Goal: Task Accomplishment & Management: Complete application form

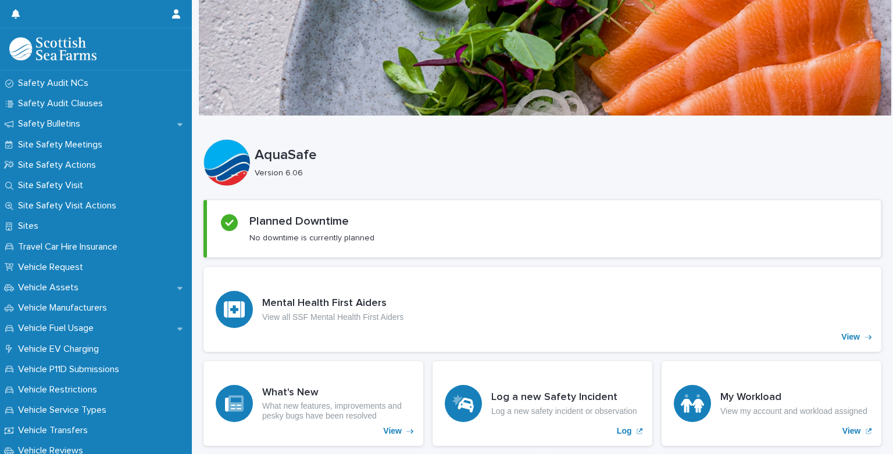
scroll to position [716, 0]
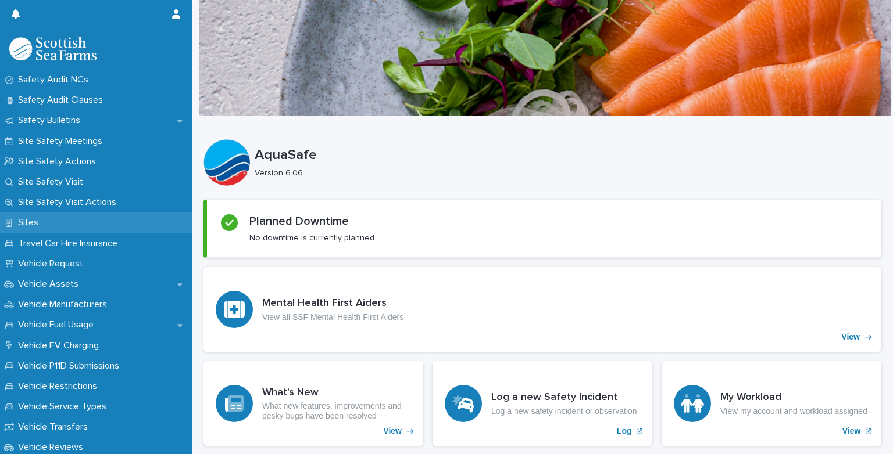
click at [58, 223] on div "Sites" at bounding box center [96, 223] width 192 height 20
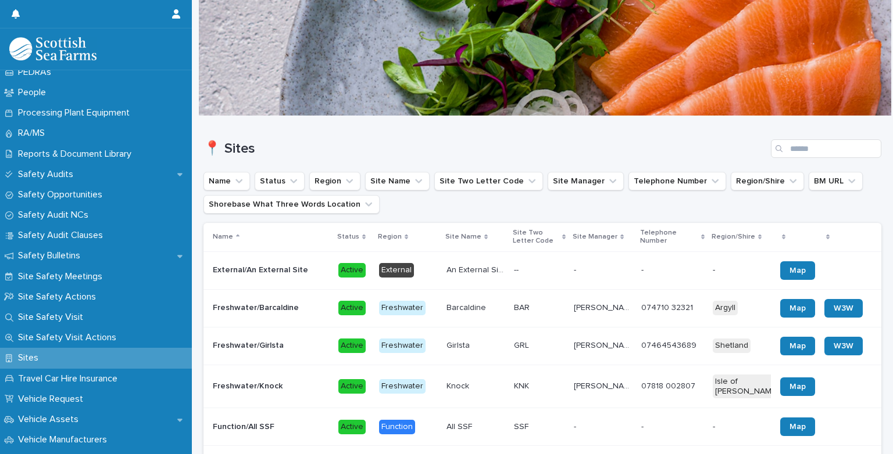
scroll to position [586, 0]
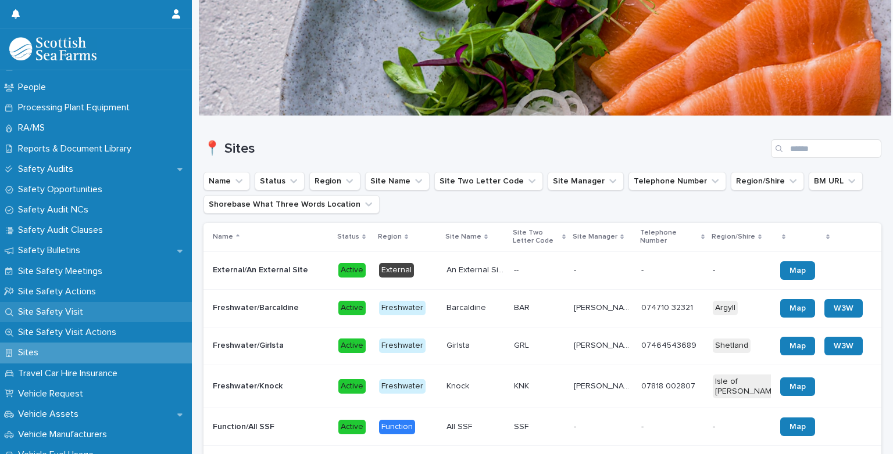
click at [75, 310] on p "Site Safety Visit" at bounding box center [52, 312] width 79 height 11
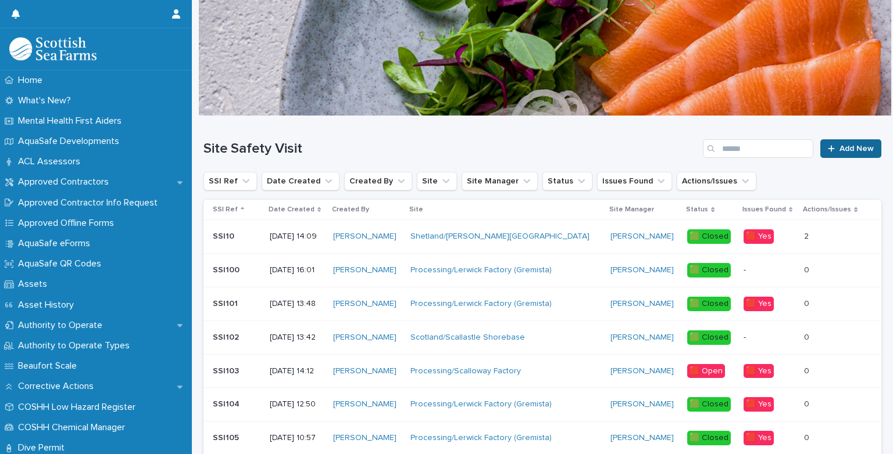
click at [828, 145] on icon at bounding box center [831, 149] width 7 height 8
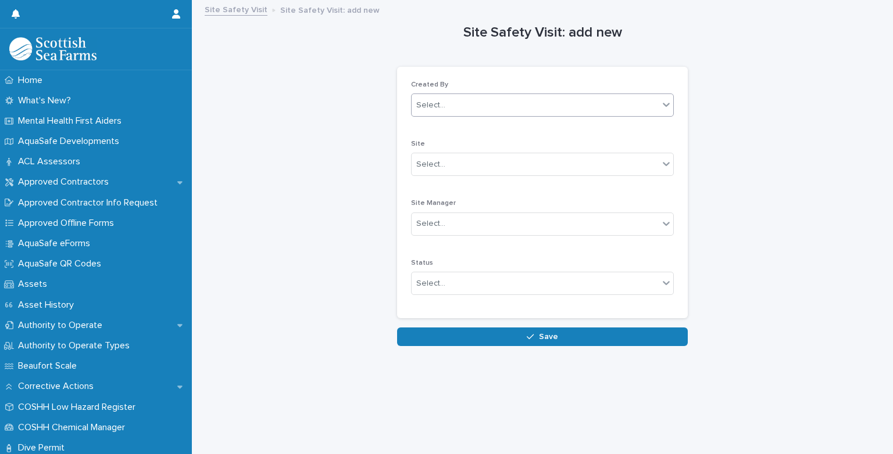
click at [533, 108] on div "Select..." at bounding box center [534, 105] width 247 height 19
type input "******"
click at [493, 122] on div "[PERSON_NAME]" at bounding box center [538, 127] width 262 height 20
click at [473, 162] on div "Select..." at bounding box center [534, 164] width 247 height 19
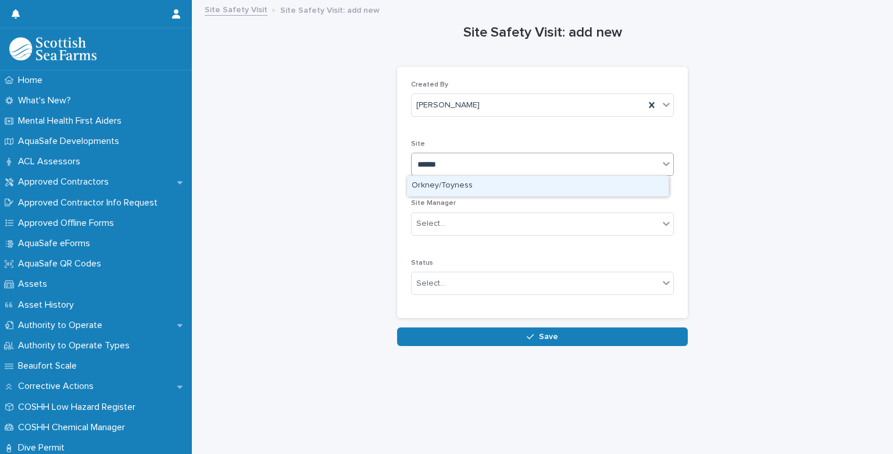
type input "*******"
click at [459, 187] on div "Orkney/Toyness" at bounding box center [538, 186] width 262 height 20
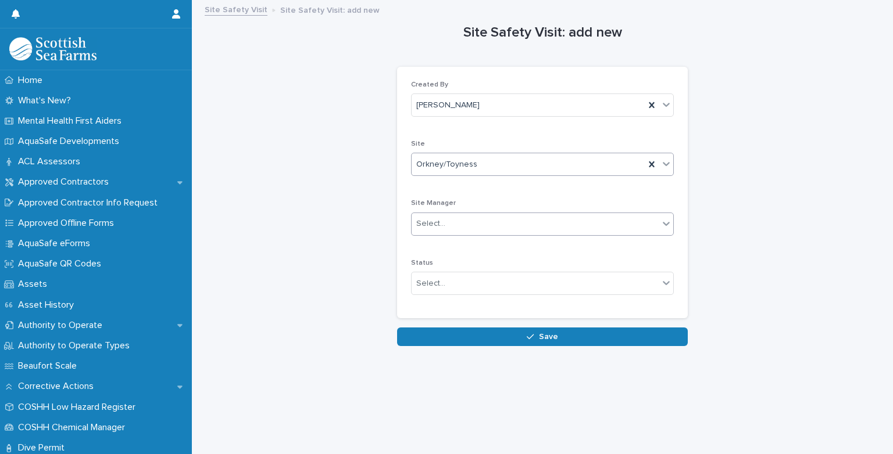
click at [461, 213] on div "Select..." at bounding box center [542, 224] width 263 height 23
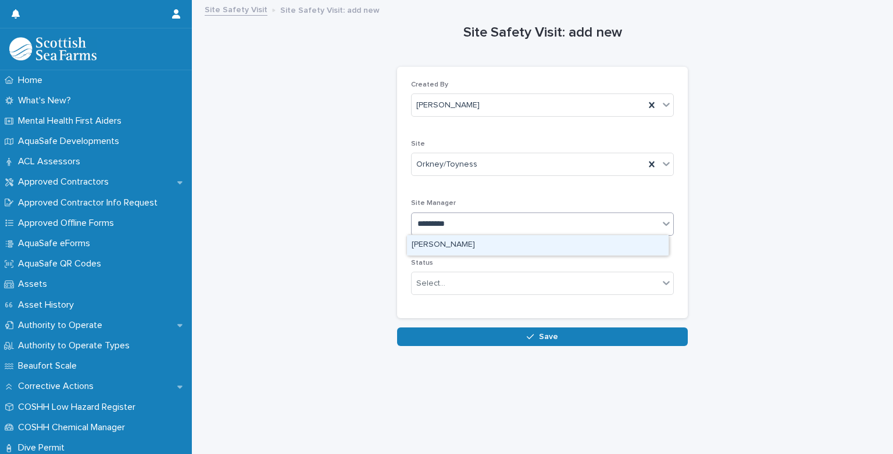
type input "**********"
click at [457, 242] on div "[PERSON_NAME]" at bounding box center [538, 245] width 262 height 20
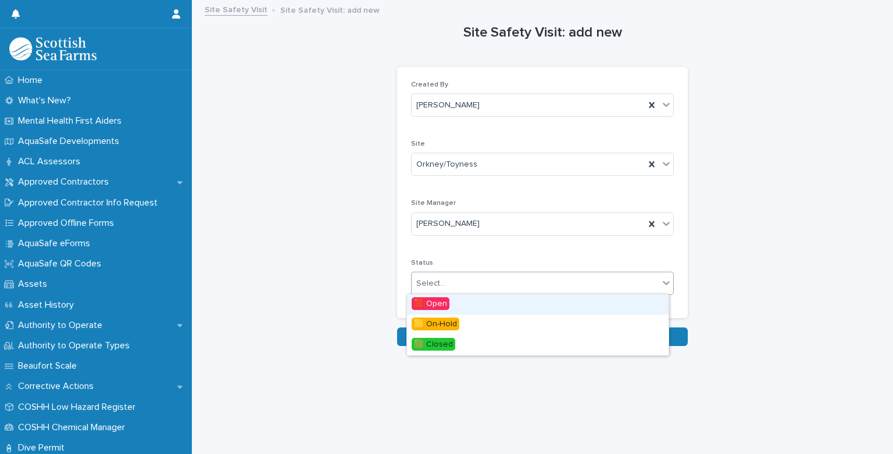
click at [454, 278] on div "Select..." at bounding box center [534, 283] width 247 height 19
click at [447, 300] on span "🟥 Open" at bounding box center [430, 304] width 38 height 13
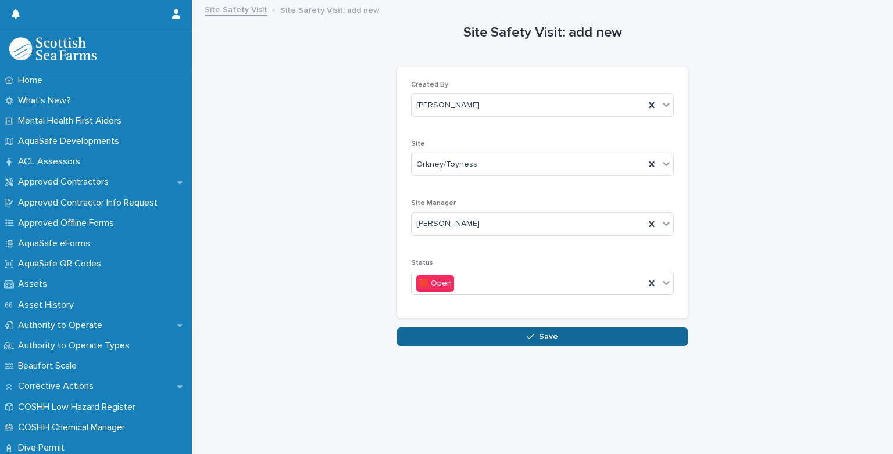
click at [459, 333] on button "Save" at bounding box center [542, 337] width 291 height 19
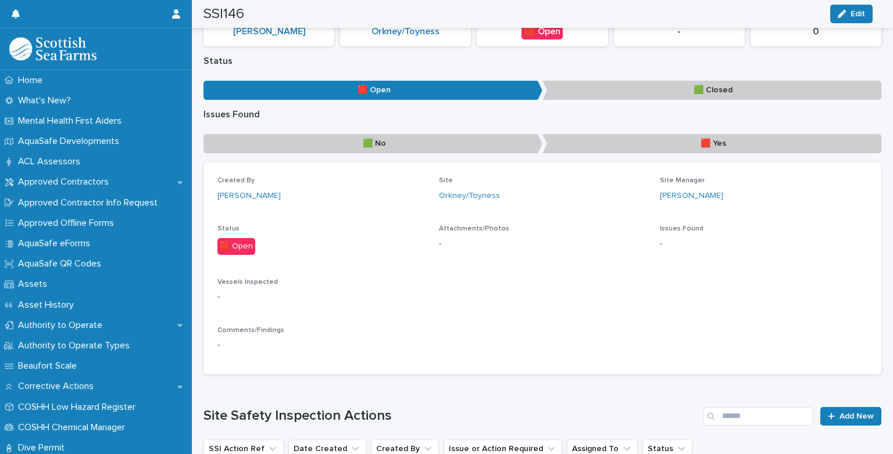
scroll to position [116, 0]
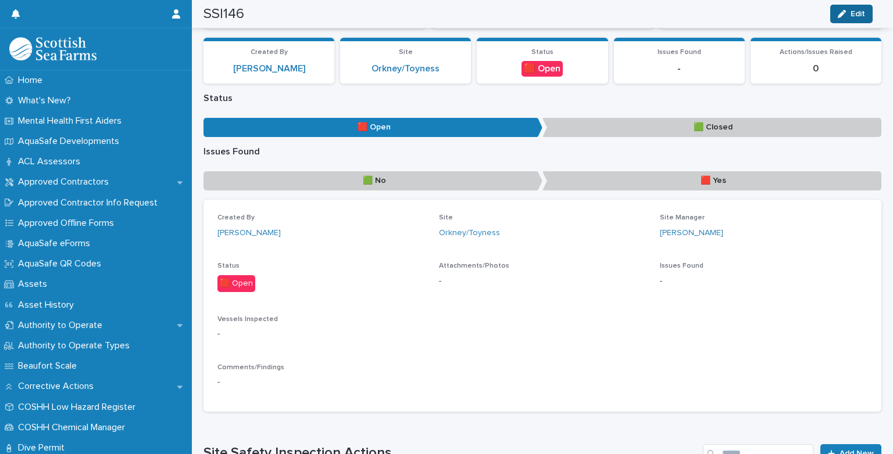
click at [841, 17] on icon "button" at bounding box center [841, 14] width 8 height 8
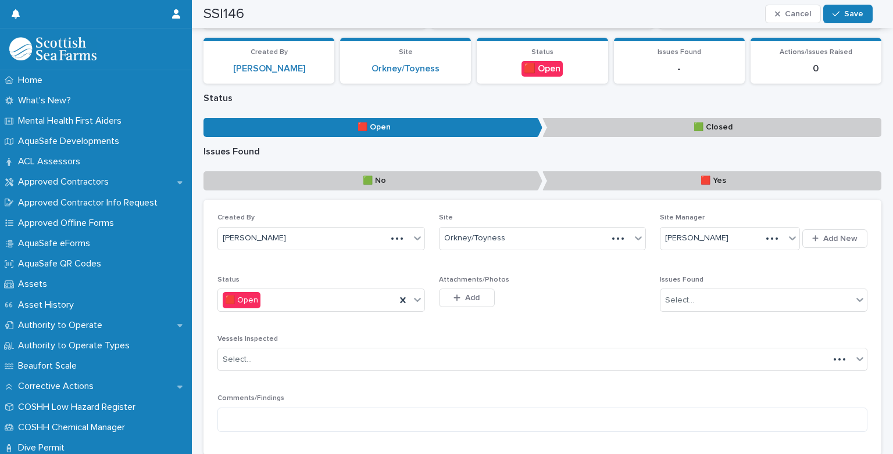
scroll to position [138, 0]
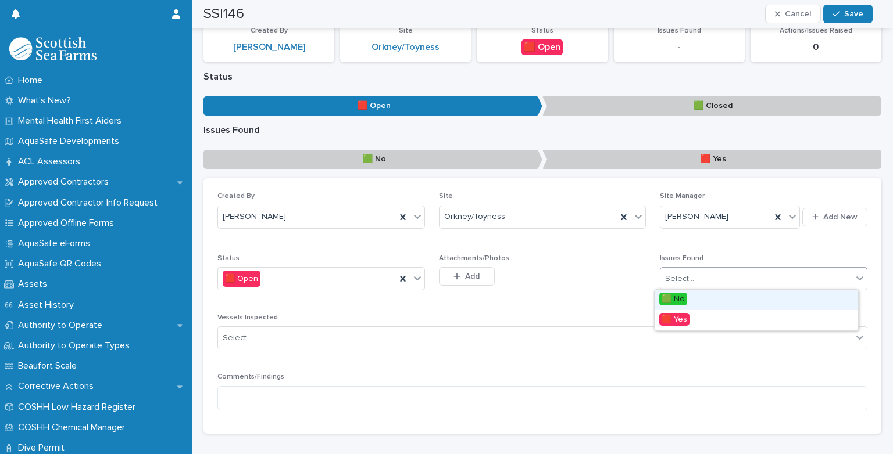
click at [854, 279] on icon at bounding box center [860, 279] width 12 height 12
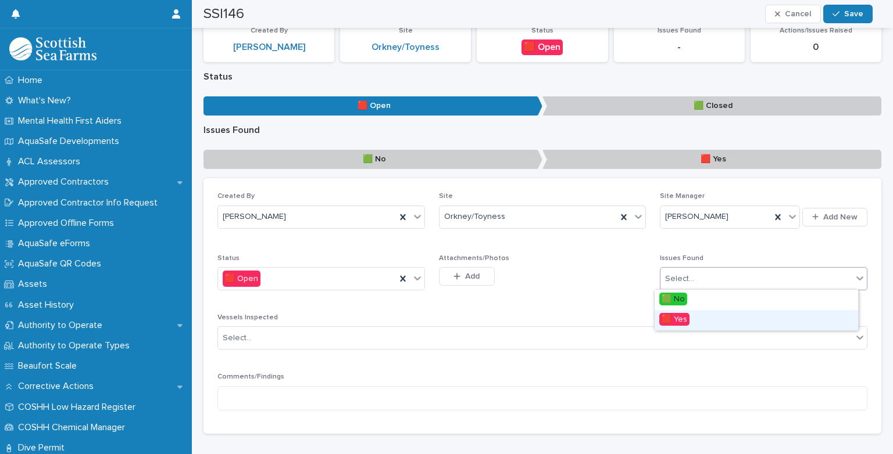
drag, startPoint x: 702, startPoint y: 318, endPoint x: 685, endPoint y: 318, distance: 17.4
click at [700, 318] on div "🟥 Yes" at bounding box center [755, 320] width 203 height 20
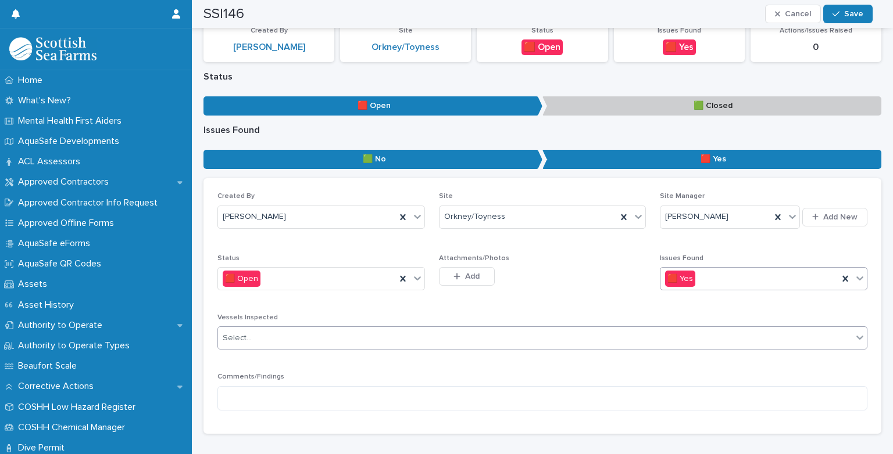
drag, startPoint x: 312, startPoint y: 338, endPoint x: 300, endPoint y: 339, distance: 11.1
click at [312, 338] on div "Select..." at bounding box center [535, 338] width 634 height 19
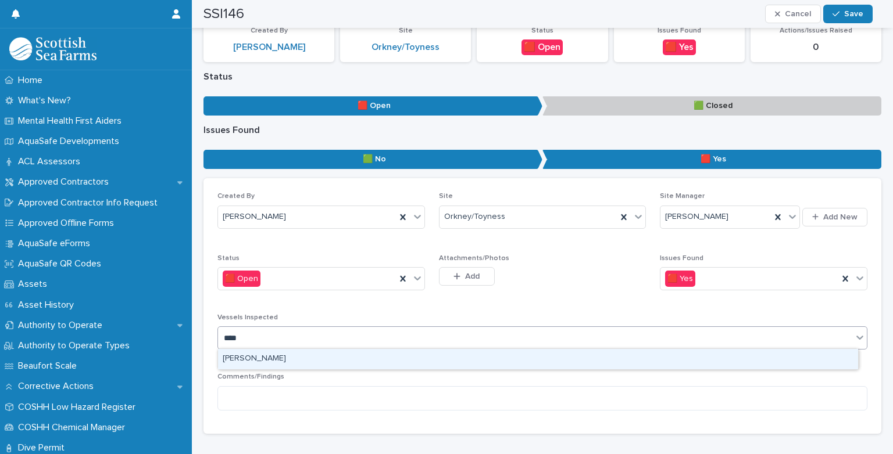
type input "*****"
click at [291, 356] on div "[PERSON_NAME]" at bounding box center [538, 359] width 640 height 20
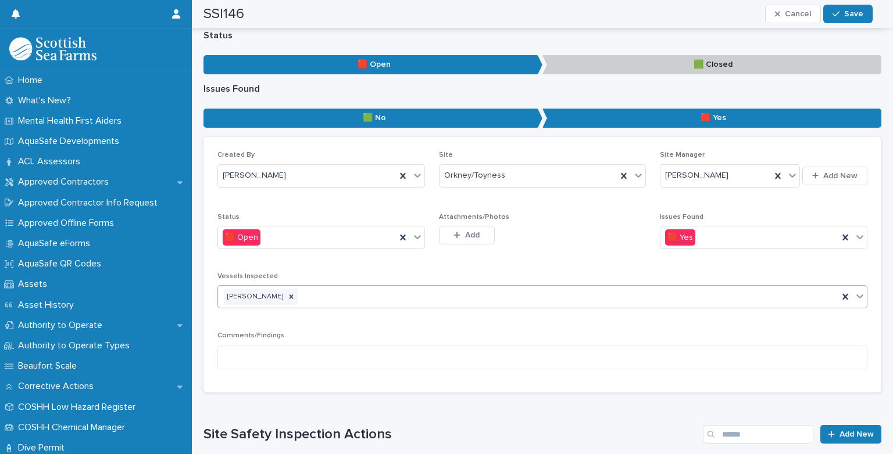
scroll to position [254, 0]
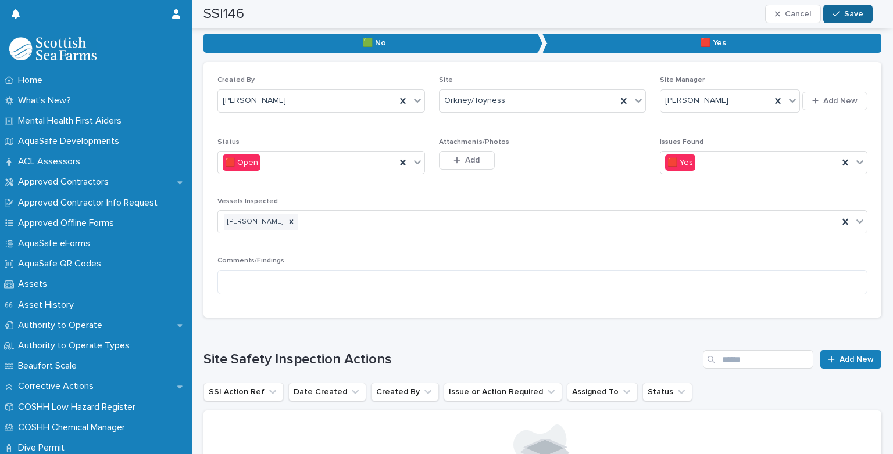
click at [855, 17] on span "Save" at bounding box center [853, 14] width 19 height 8
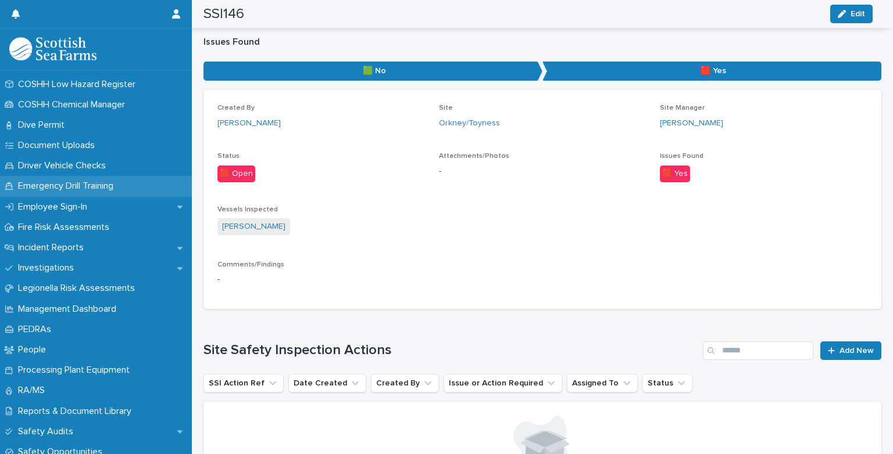
scroll to position [236, 0]
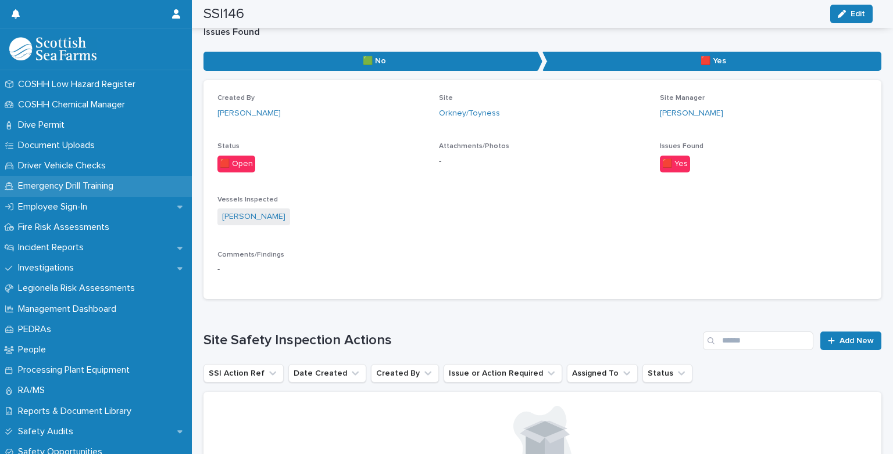
click at [53, 189] on p "Emergency Drill Training" at bounding box center [67, 186] width 109 height 11
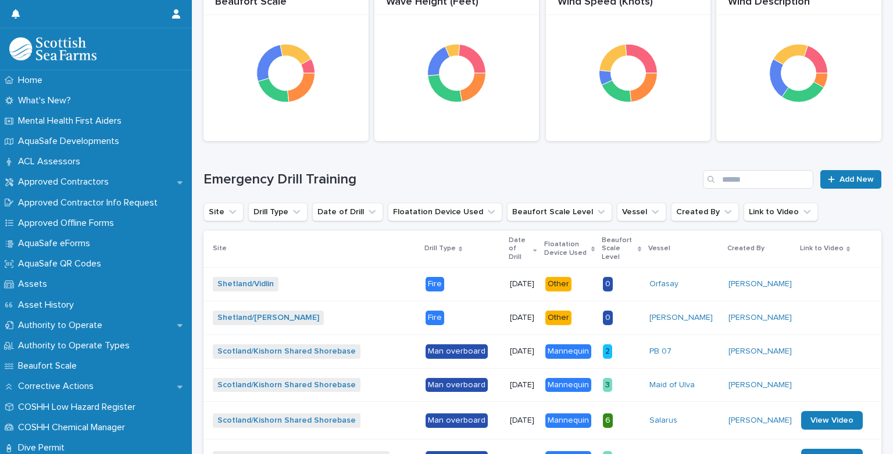
scroll to position [174, 0]
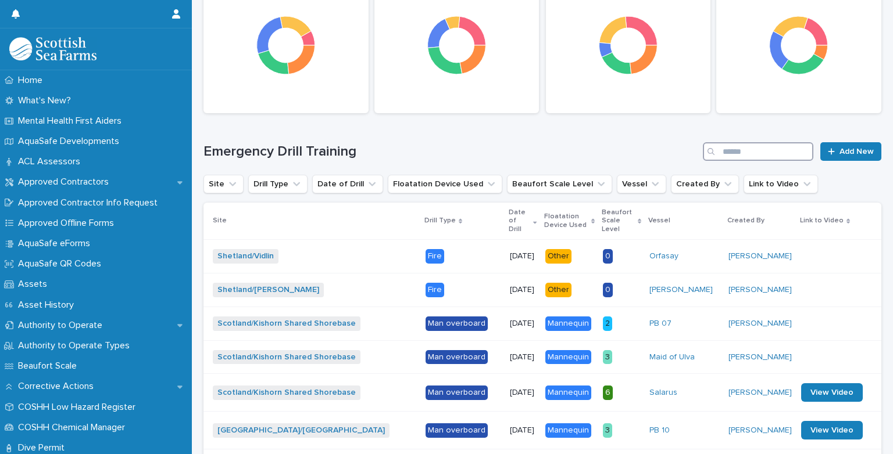
click at [725, 145] on input "Search" at bounding box center [758, 151] width 110 height 19
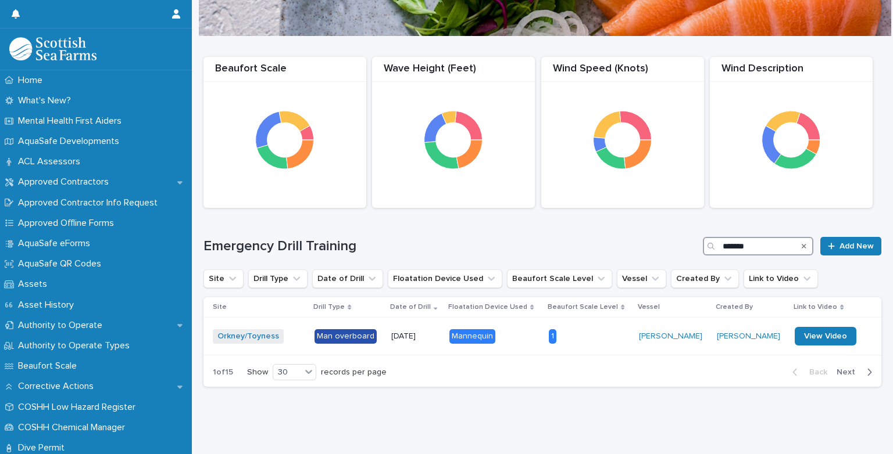
scroll to position [174, 0]
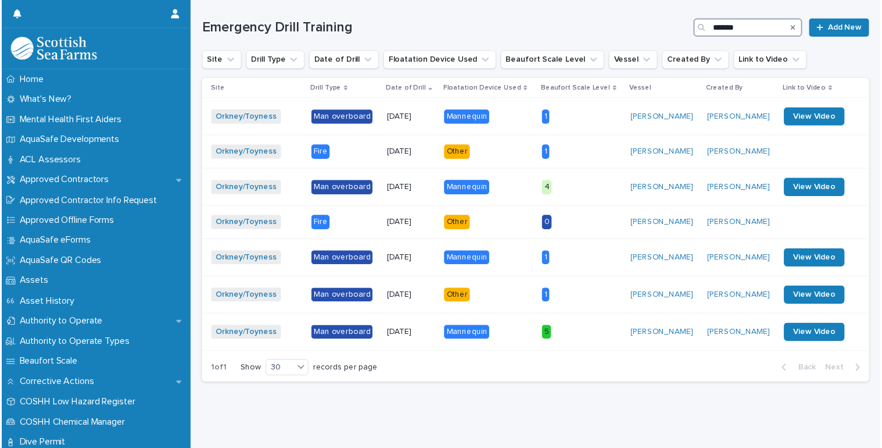
scroll to position [305, 0]
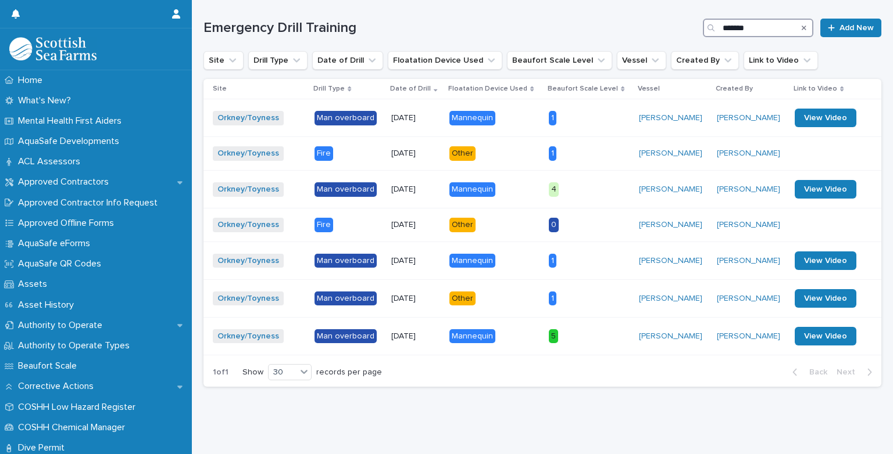
type input "*******"
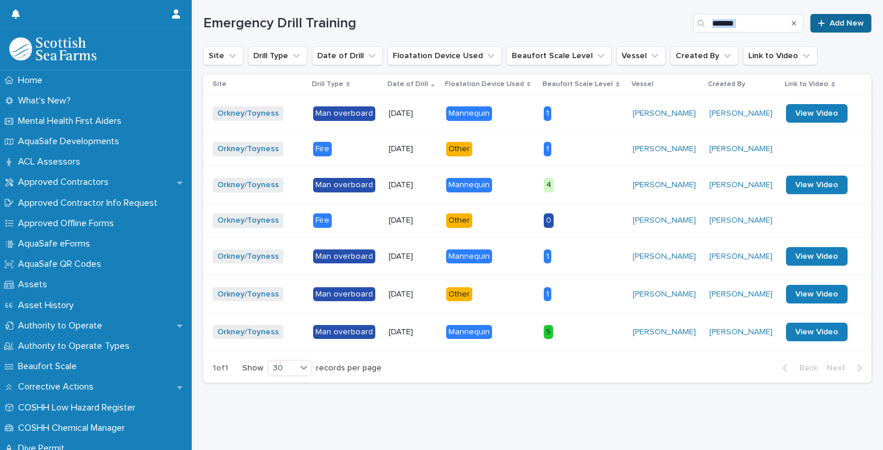
drag, startPoint x: 607, startPoint y: 25, endPoint x: 813, endPoint y: 23, distance: 206.3
click at [813, 23] on div "Emergency Drill Training ******* Add New" at bounding box center [537, 23] width 668 height 19
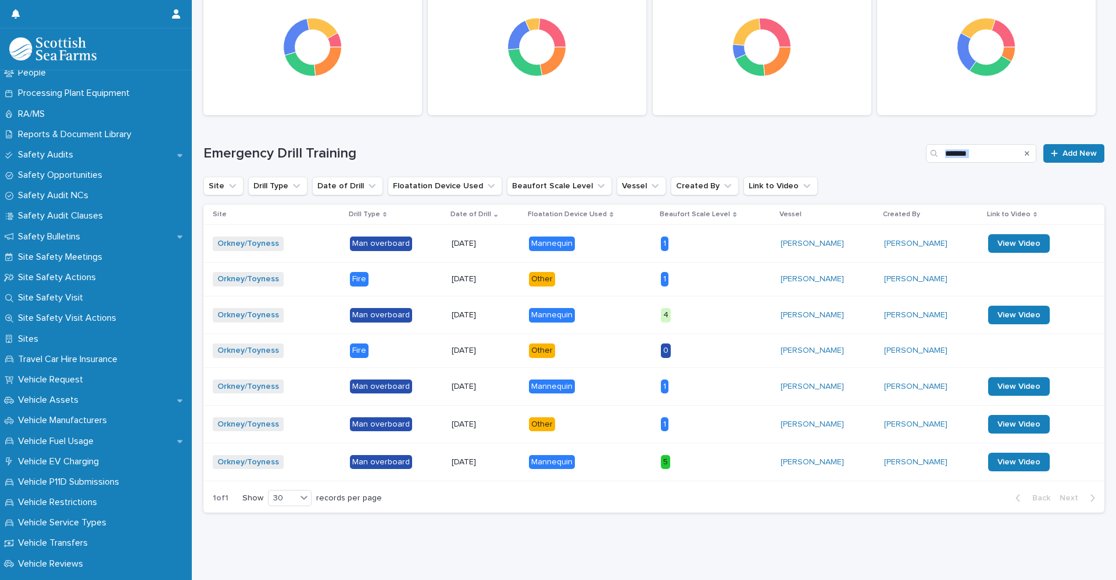
scroll to position [581, 0]
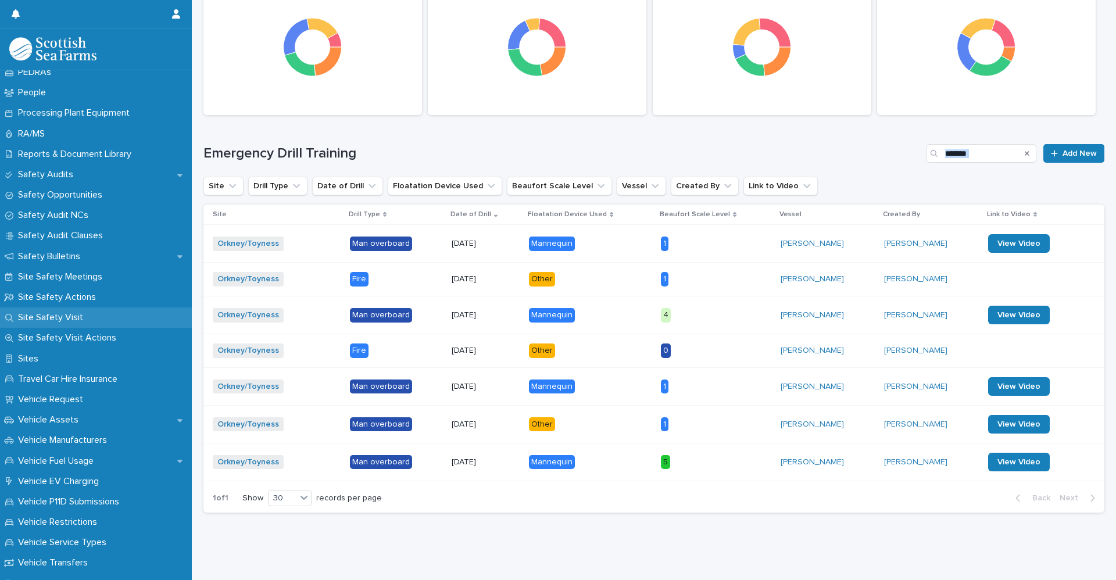
click at [71, 316] on p "Site Safety Visit" at bounding box center [52, 317] width 79 height 11
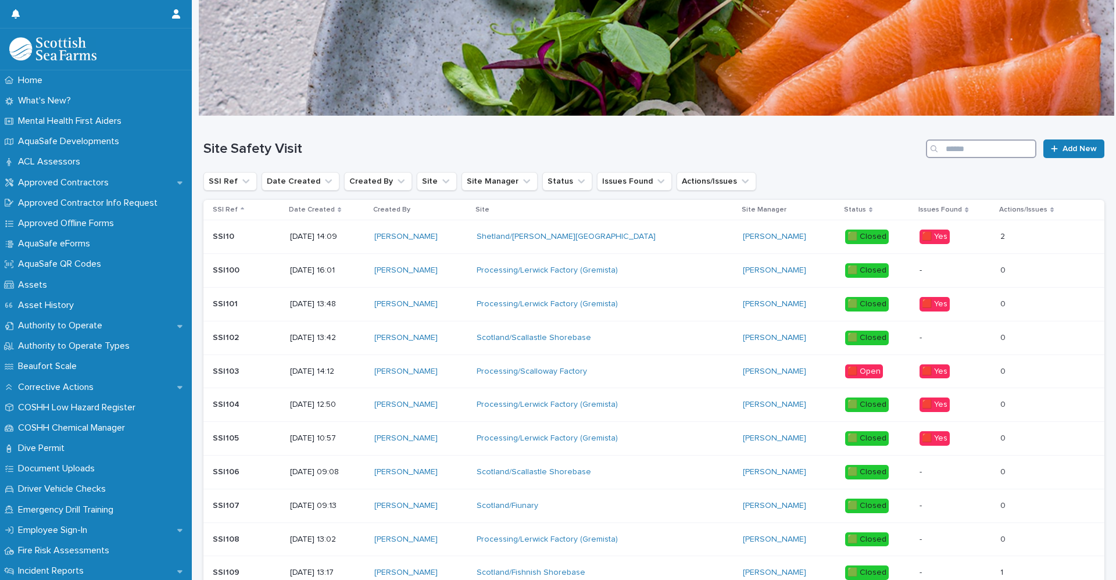
click at [892, 146] on input "Search" at bounding box center [981, 148] width 110 height 19
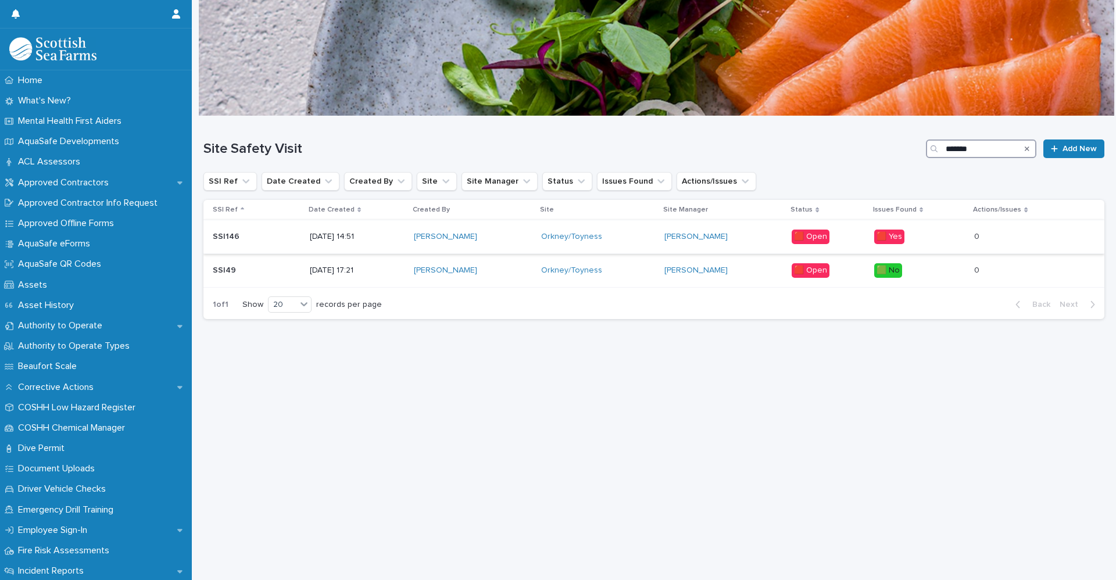
type input "*******"
click at [353, 239] on p "[DATE] 14:51" at bounding box center [357, 237] width 95 height 10
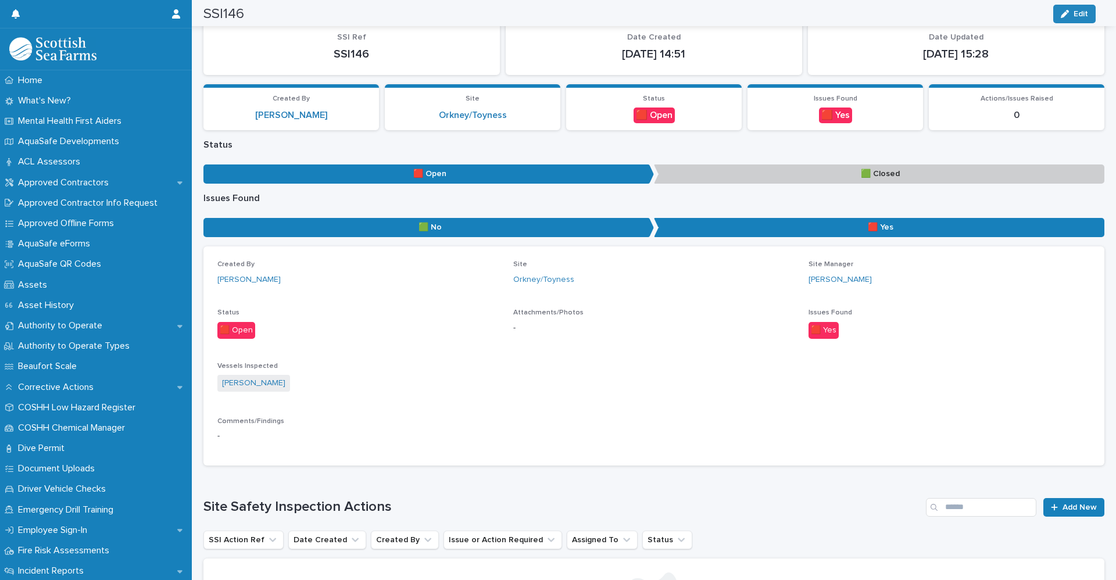
scroll to position [25, 0]
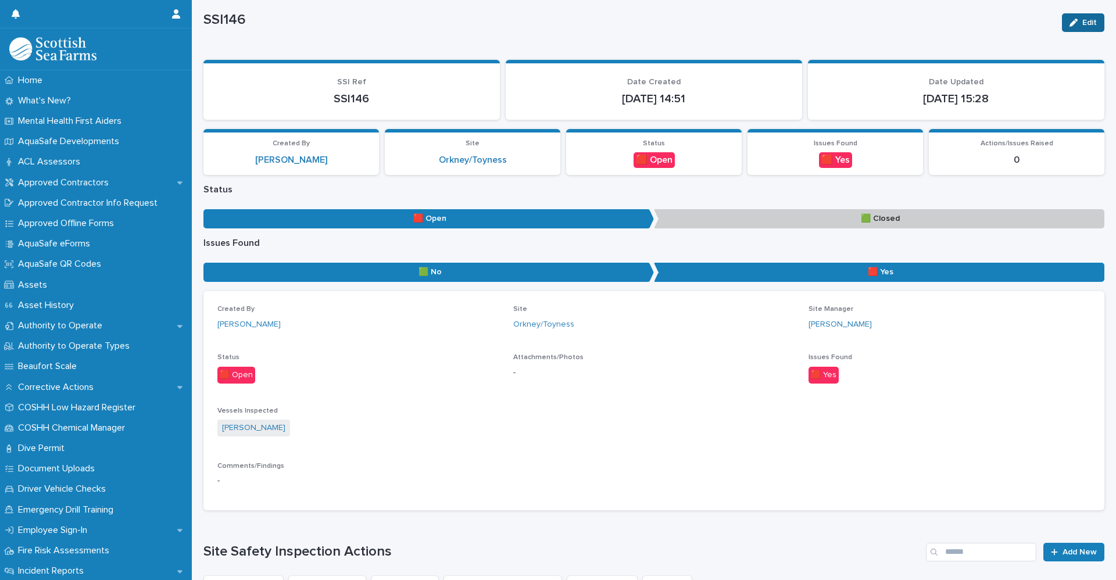
click at [892, 20] on icon "button" at bounding box center [1073, 23] width 8 height 8
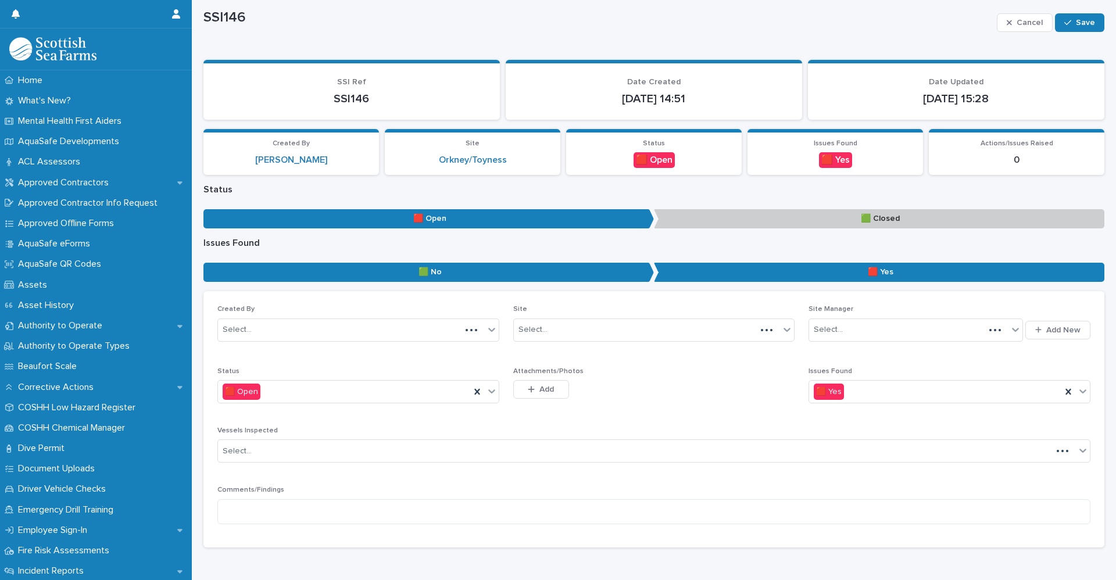
scroll to position [44, 0]
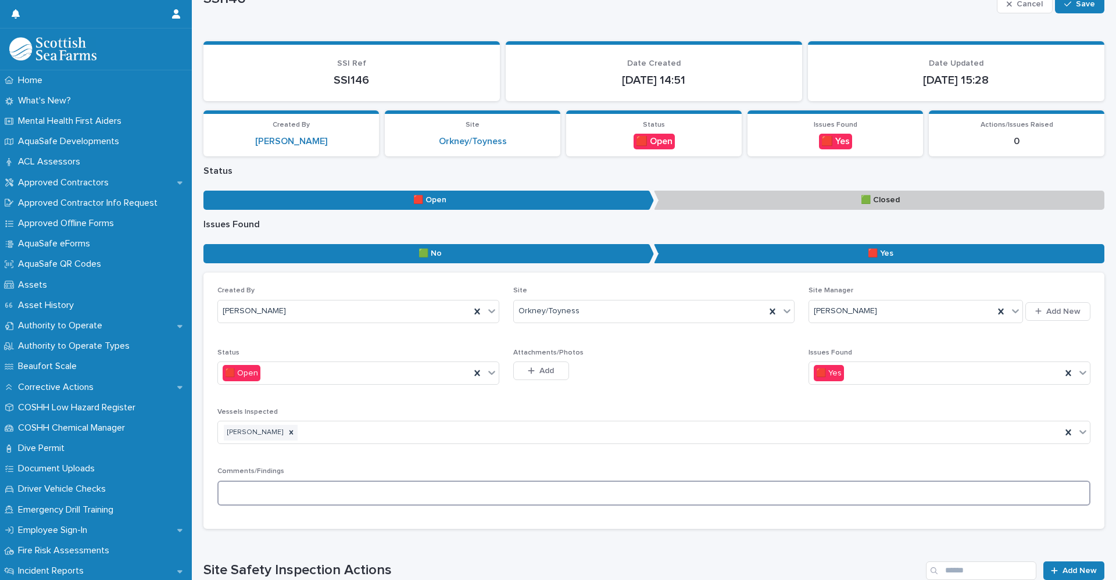
click at [242, 454] on textarea at bounding box center [653, 493] width 873 height 25
paste textarea "**********"
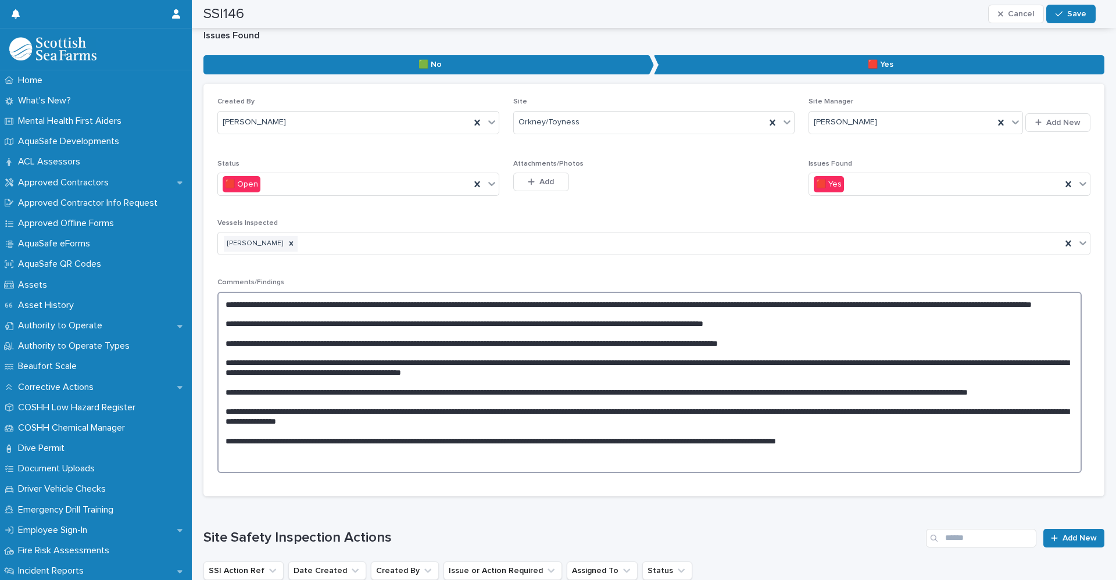
scroll to position [234, 0]
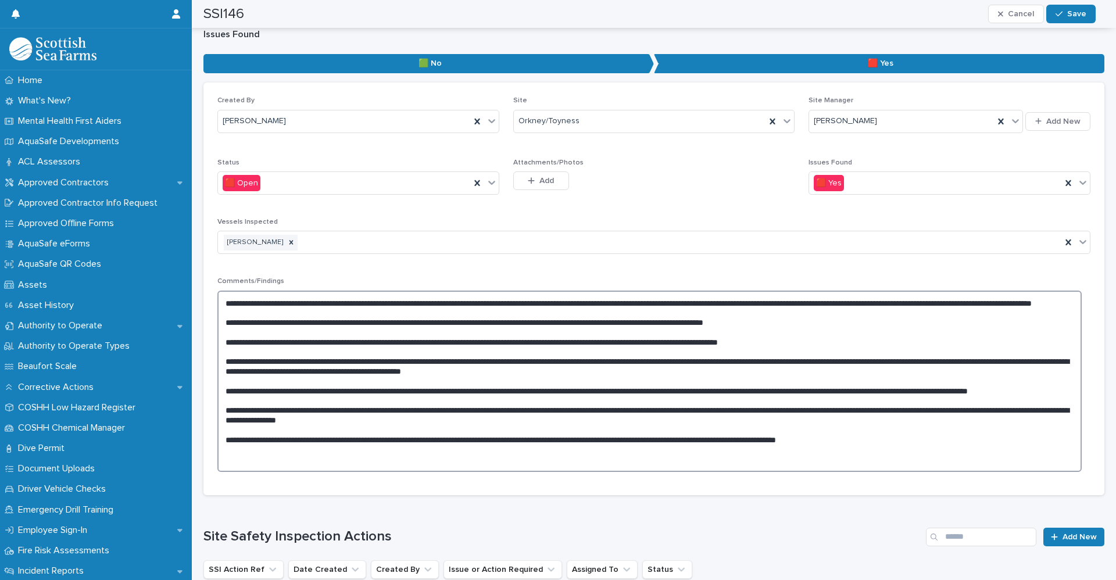
click at [892, 305] on textarea at bounding box center [649, 381] width 864 height 181
type textarea "**********"
click at [892, 13] on span "Save" at bounding box center [1076, 14] width 19 height 8
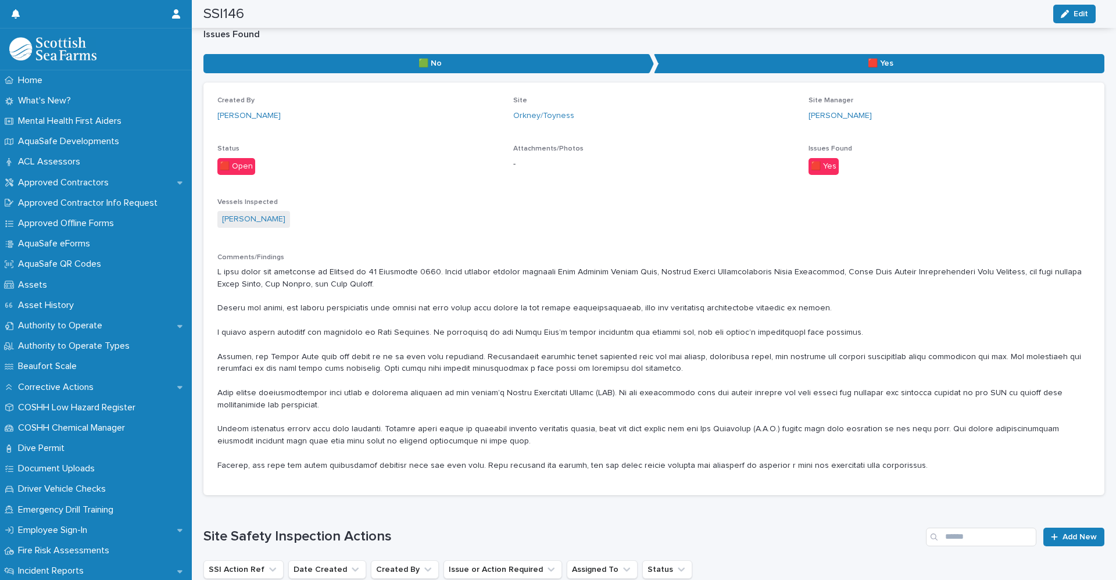
scroll to position [0, 0]
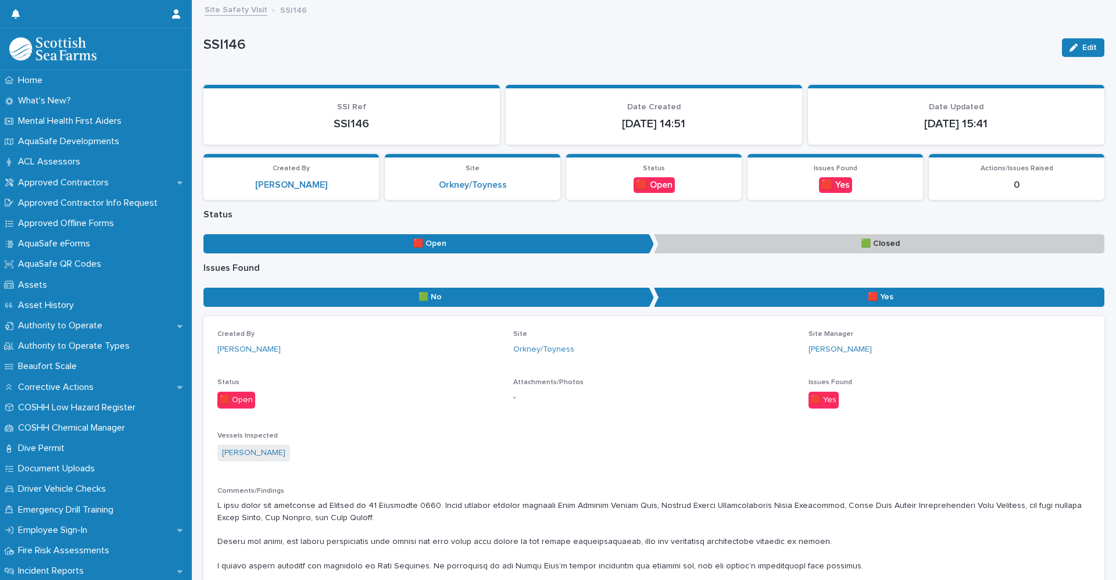
click at [224, 9] on link "Site Safety Visit" at bounding box center [236, 8] width 63 height 13
